Goal: Task Accomplishment & Management: Complete application form

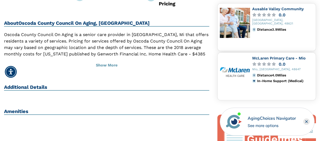
scroll to position [162, 0]
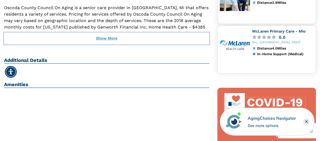
click at [116, 33] on button "Show More" at bounding box center [106, 39] width 205 height 12
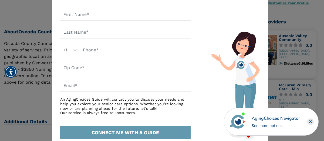
scroll to position [20, 0]
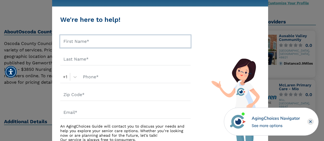
click at [63, 42] on input "text" at bounding box center [125, 41] width 130 height 12
type input "Petrene & John"
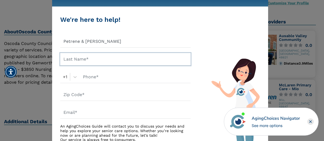
click at [64, 58] on input "text" at bounding box center [125, 59] width 130 height 12
type input "Weeks"
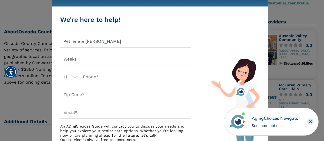
scroll to position [47, 0]
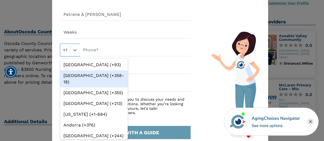
click at [64, 56] on div "option Aland Islands (+358-18) focused, 2 of 245. 245 results available. Use Up…" at bounding box center [70, 50] width 20 height 12
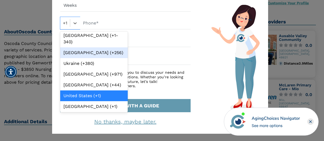
scroll to position [2565, 0]
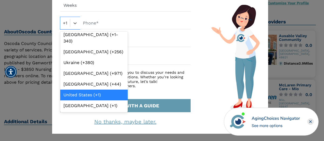
click at [71, 101] on div "United States (+1)" at bounding box center [94, 95] width 68 height 11
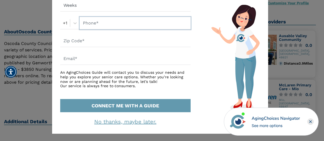
click at [83, 24] on input "text" at bounding box center [135, 23] width 111 height 12
click at [100, 24] on input "989-7454400" at bounding box center [135, 23] width 111 height 12
type input "989-745-4400"
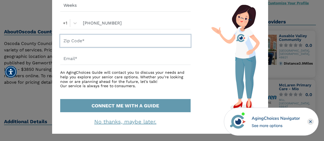
click at [64, 41] on input "text" at bounding box center [125, 41] width 130 height 12
type input "48636"
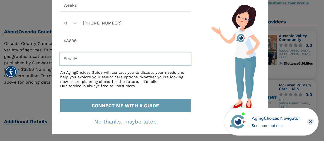
click at [65, 60] on input "text" at bounding box center [125, 59] width 130 height 12
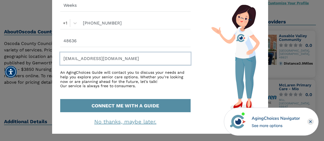
type input "ptweeks@gmail.com"
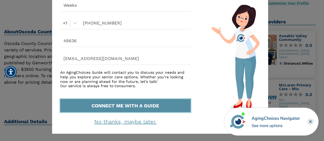
click at [100, 106] on button "CONNECT ME WITH A GUIDE" at bounding box center [125, 105] width 130 height 13
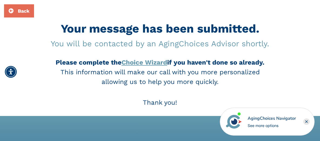
scroll to position [54, 0]
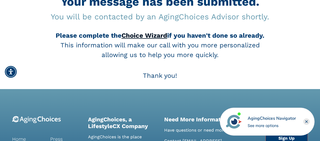
click at [134, 37] on link "Choice Wizard" at bounding box center [145, 36] width 46 height 8
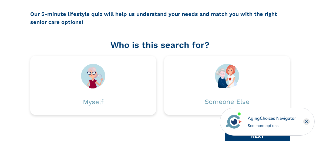
scroll to position [81, 0]
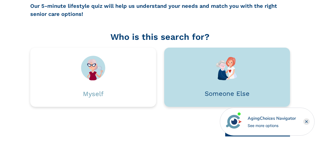
click at [217, 95] on div "Someone Else" at bounding box center [227, 94] width 45 height 6
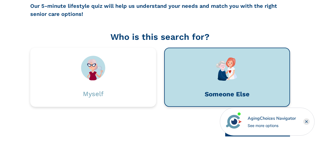
scroll to position [89, 0]
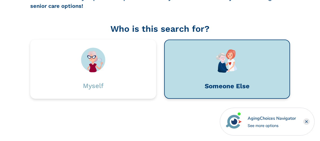
click at [213, 86] on div "Someone Else" at bounding box center [227, 86] width 45 height 6
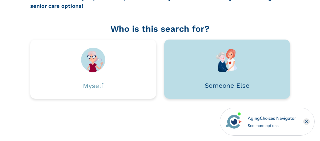
click at [215, 86] on div "Someone Else" at bounding box center [227, 86] width 45 height 6
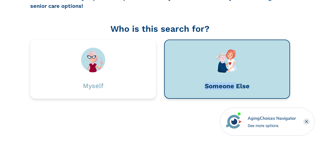
click at [215, 86] on div "Someone Else" at bounding box center [227, 86] width 45 height 6
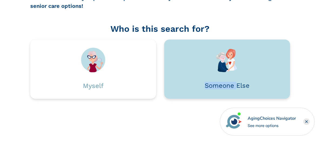
click at [215, 86] on div "Someone Else" at bounding box center [227, 86] width 45 height 6
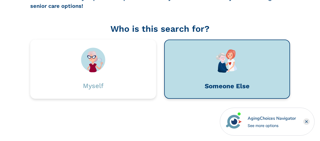
click at [224, 65] on img at bounding box center [227, 60] width 24 height 25
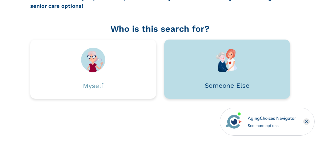
click at [224, 65] on img at bounding box center [227, 60] width 24 height 25
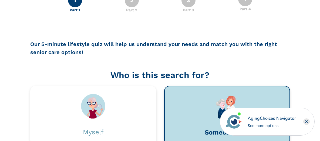
scroll to position [35, 0]
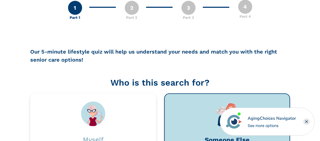
click at [131, 9] on div "2" at bounding box center [132, 8] width 14 height 14
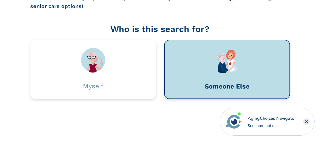
scroll to position [89, 0]
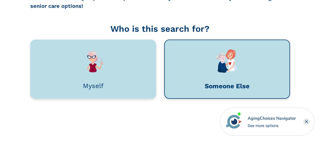
click at [109, 64] on div at bounding box center [93, 60] width 110 height 25
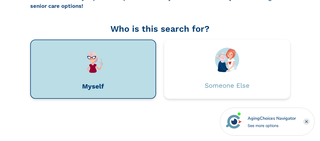
click at [262, 127] on div "See more options" at bounding box center [272, 126] width 48 height 6
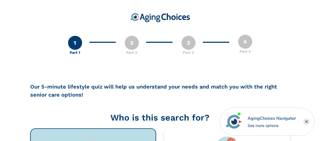
click at [131, 43] on div "2" at bounding box center [132, 43] width 14 height 14
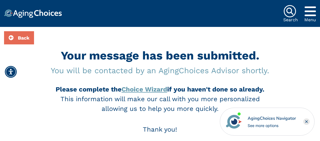
click at [0, 0] on link "Get Started" at bounding box center [0, 0] width 0 height 0
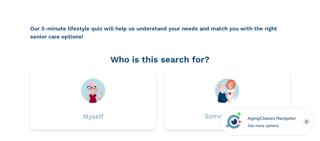
scroll to position [89, 0]
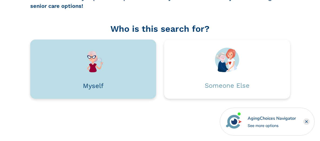
click at [92, 69] on img at bounding box center [93, 60] width 24 height 25
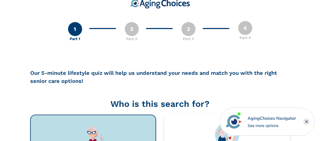
scroll to position [0, 0]
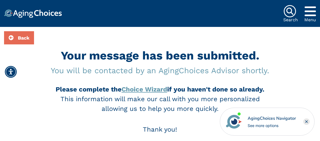
click at [0, 0] on link "Get Started" at bounding box center [0, 0] width 0 height 0
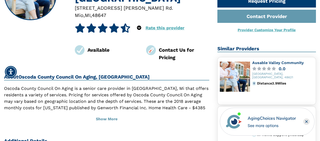
scroll to position [27, 0]
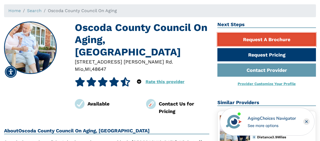
click at [260, 40] on link "Request A Brochure" at bounding box center [266, 39] width 99 height 13
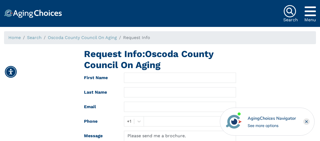
scroll to position [27, 0]
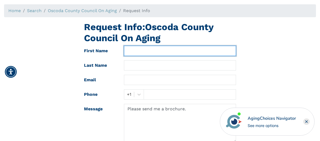
click at [127, 51] on input "text" at bounding box center [180, 51] width 112 height 10
type input "Petrene & [PERSON_NAME]"
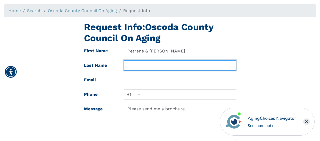
click at [127, 66] on input "text" at bounding box center [180, 65] width 112 height 10
type input "Weeks"
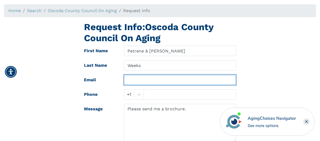
click at [129, 82] on input "text" at bounding box center [180, 80] width 112 height 10
type input "ptweeks@gmail.com"
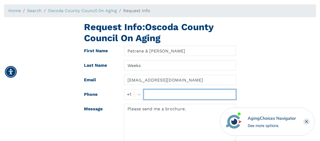
click at [147, 96] on input "text" at bounding box center [190, 95] width 92 height 10
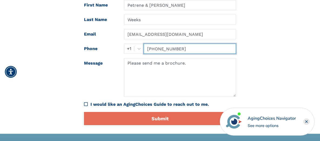
scroll to position [81, 0]
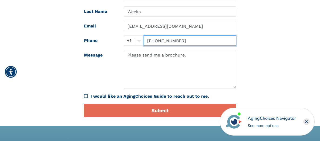
type input "989-745-4400"
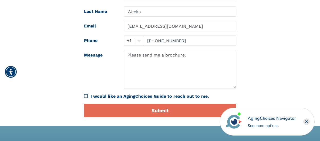
click at [85, 97] on icon "I would like an AgingChoices Guide to reach out to me." at bounding box center [86, 96] width 4 height 4
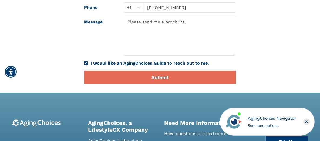
scroll to position [135, 0]
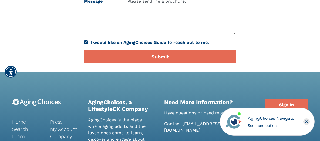
click at [85, 43] on icon "I would like an AgingChoices Guide to reach out to me." at bounding box center [86, 42] width 4 height 4
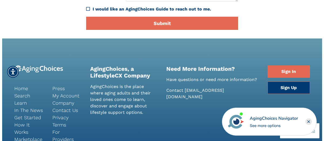
scroll to position [162, 0]
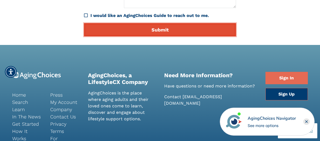
click at [96, 33] on button "Submit" at bounding box center [160, 29] width 152 height 13
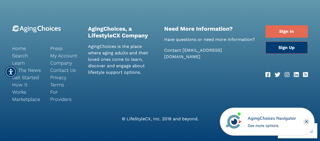
scroll to position [217, 0]
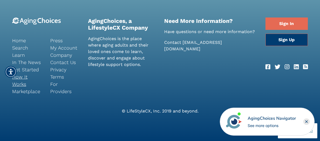
click at [18, 85] on link "How It Works" at bounding box center [27, 80] width 30 height 15
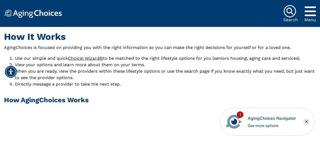
click at [81, 59] on link "Choice! Wizard©" at bounding box center [85, 58] width 35 height 5
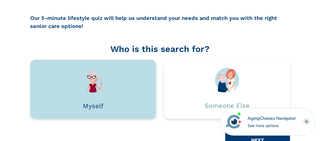
scroll to position [81, 0]
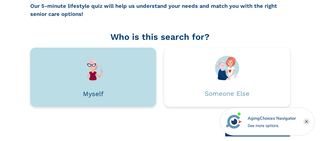
click at [89, 95] on div "Myself" at bounding box center [93, 94] width 21 height 6
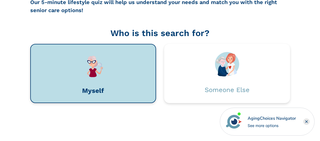
scroll to position [89, 0]
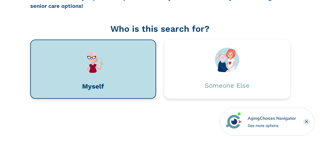
click at [306, 123] on icon "Close" at bounding box center [306, 122] width 2 height 2
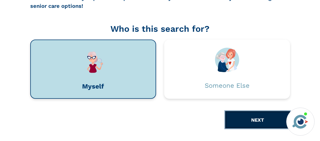
click at [256, 119] on button "NEXT" at bounding box center [257, 120] width 65 height 17
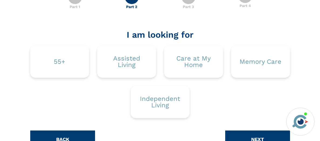
scroll to position [54, 0]
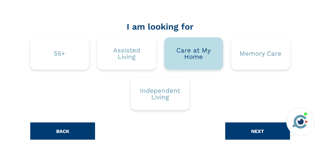
click at [191, 57] on div "Care at My Home" at bounding box center [193, 53] width 43 height 13
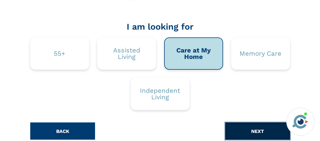
click at [242, 130] on button "NEXT" at bounding box center [257, 131] width 65 height 17
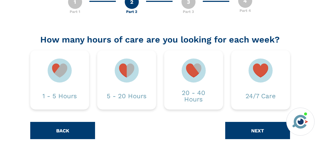
scroll to position [52, 0]
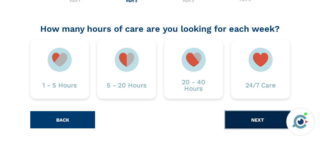
click at [251, 125] on button "NEXT" at bounding box center [257, 120] width 65 height 17
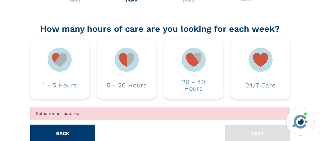
scroll to position [65, 0]
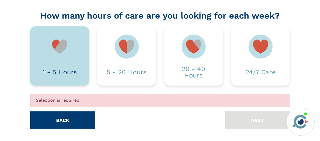
click at [61, 51] on img at bounding box center [60, 47] width 24 height 24
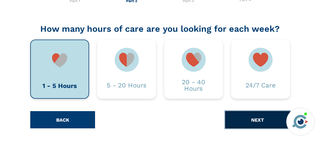
click at [230, 124] on button "NEXT" at bounding box center [257, 120] width 65 height 17
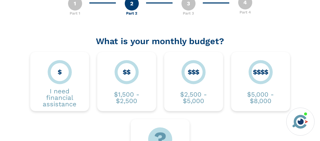
scroll to position [54, 0]
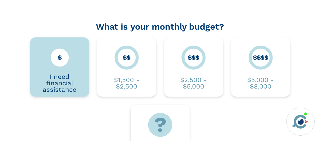
click at [59, 77] on div "I need financial assistance" at bounding box center [59, 83] width 43 height 19
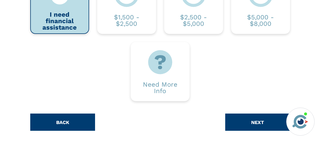
scroll to position [119, 0]
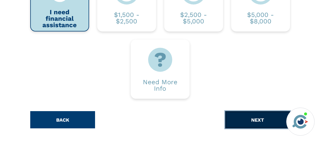
click at [258, 120] on button "NEXT" at bounding box center [257, 120] width 65 height 17
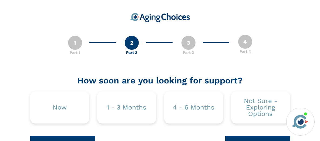
scroll to position [25, 0]
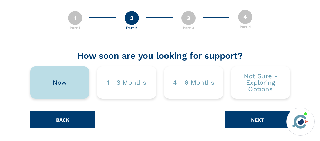
click at [61, 84] on div "Now" at bounding box center [60, 83] width 14 height 6
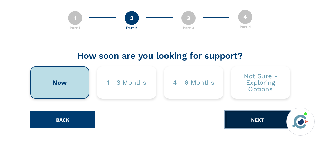
click at [272, 120] on button "NEXT" at bounding box center [257, 120] width 65 height 17
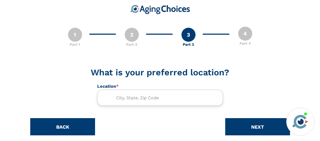
scroll to position [15, 0]
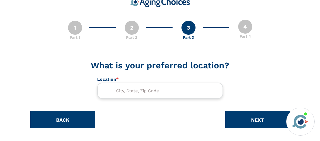
click at [118, 90] on input "text" at bounding box center [160, 91] width 126 height 16
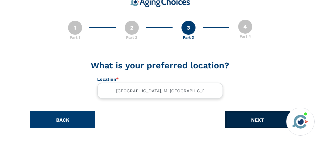
type input "Luzerne, Mi USA"
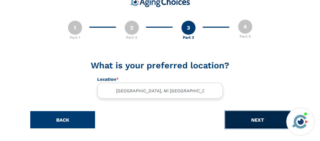
click at [253, 120] on button "NEXT" at bounding box center [257, 120] width 65 height 17
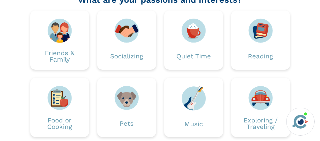
scroll to position [54, 0]
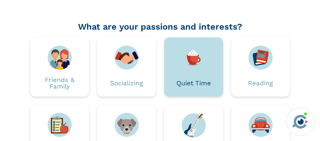
click at [185, 84] on div "Quiet Time" at bounding box center [193, 83] width 35 height 6
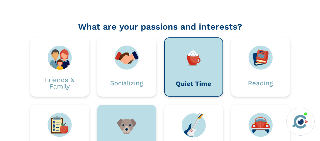
click at [135, 118] on img at bounding box center [126, 125] width 24 height 24
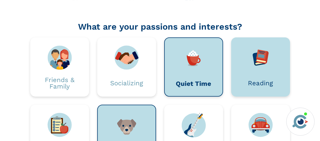
click at [245, 93] on div "Reading" at bounding box center [260, 83] width 43 height 27
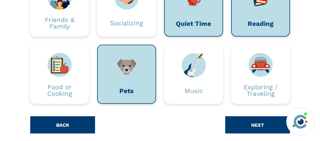
scroll to position [119, 0]
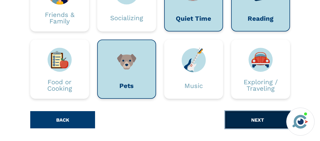
click at [247, 122] on button "NEXT" at bounding box center [257, 120] width 65 height 17
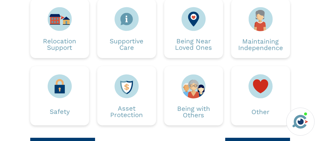
scroll to position [81, 0]
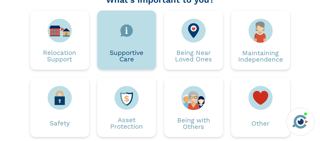
click at [129, 54] on div "Supportive Care" at bounding box center [126, 56] width 43 height 13
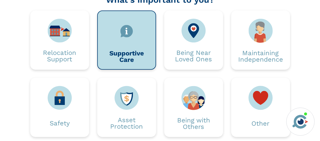
scroll to position [108, 0]
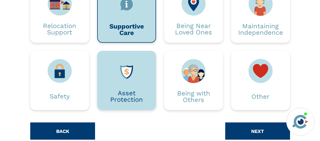
click at [130, 96] on div "Asset Protection" at bounding box center [126, 96] width 43 height 13
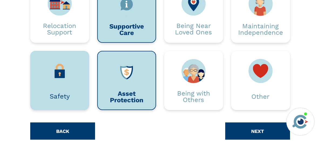
click at [70, 89] on div "Safety" at bounding box center [59, 96] width 43 height 27
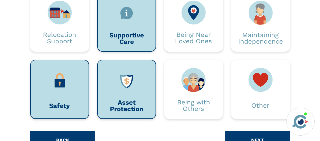
scroll to position [92, 0]
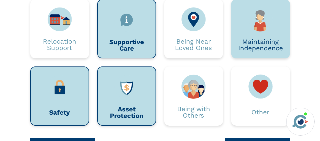
click at [252, 48] on div "Maintaining Independence" at bounding box center [260, 45] width 45 height 13
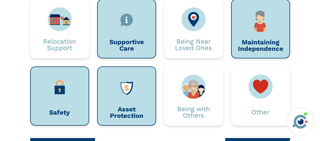
scroll to position [119, 0]
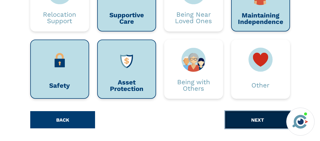
click at [255, 120] on button "NEXT" at bounding box center [257, 120] width 65 height 17
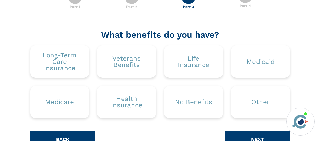
scroll to position [54, 0]
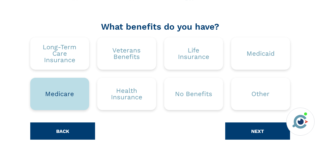
click at [68, 94] on div "Medicare" at bounding box center [59, 94] width 29 height 6
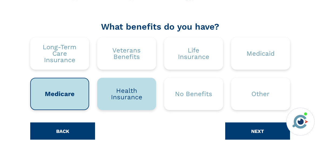
click at [126, 96] on div "Health Insurance" at bounding box center [126, 94] width 43 height 13
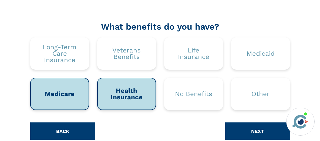
scroll to position [65, 0]
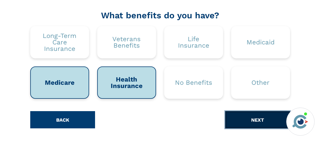
click at [237, 120] on button "NEXT" at bounding box center [257, 120] width 65 height 17
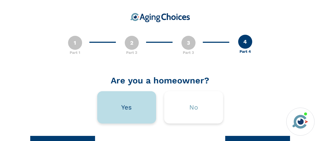
click at [127, 110] on div "Yes" at bounding box center [126, 107] width 11 height 6
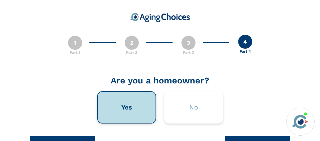
scroll to position [25, 0]
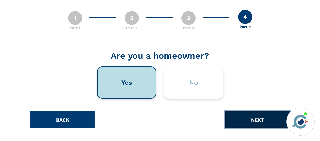
click at [242, 123] on button "NEXT" at bounding box center [257, 120] width 65 height 17
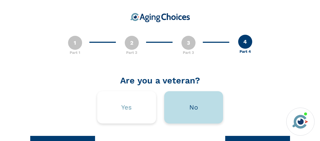
click at [194, 109] on div "No" at bounding box center [193, 107] width 9 height 6
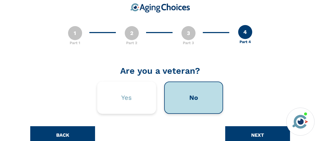
scroll to position [25, 0]
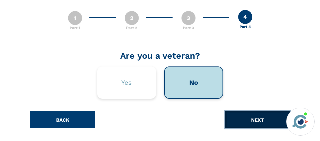
click at [236, 118] on button "NEXT" at bounding box center [257, 120] width 65 height 17
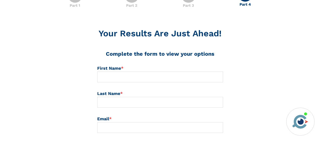
scroll to position [54, 0]
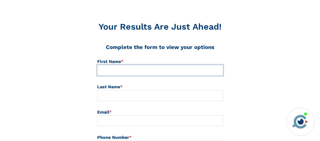
click at [102, 71] on input at bounding box center [160, 70] width 126 height 11
type input "Petrene & John"
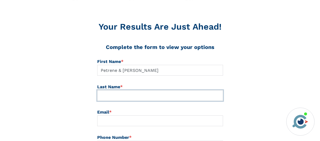
click at [106, 96] on input at bounding box center [160, 95] width 126 height 11
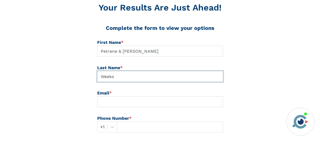
scroll to position [81, 0]
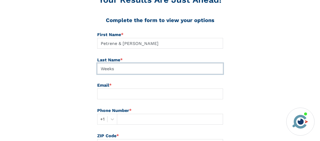
type input "Weeks"
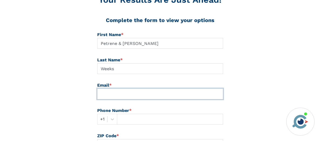
click at [101, 94] on input at bounding box center [160, 94] width 126 height 11
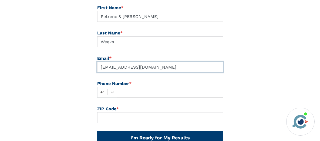
type input "ptweeks@gmail.com"
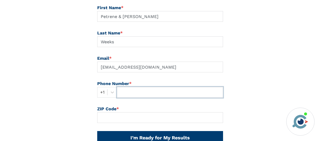
click at [120, 94] on input "text" at bounding box center [170, 92] width 106 height 11
type input "989-745-4400"
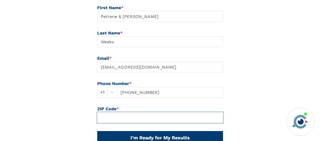
click at [100, 116] on input at bounding box center [160, 118] width 126 height 11
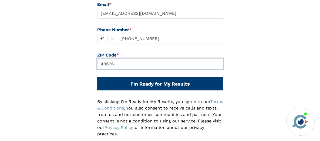
scroll to position [189, 0]
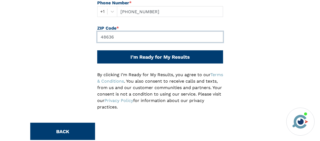
type input "48636"
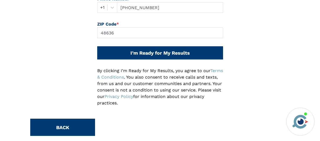
scroll to position [196, 0]
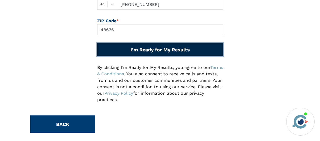
click at [163, 50] on button "I’m Ready for My Results" at bounding box center [160, 49] width 126 height 13
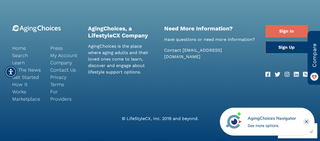
scroll to position [397, 0]
